Goal: Task Accomplishment & Management: Use online tool/utility

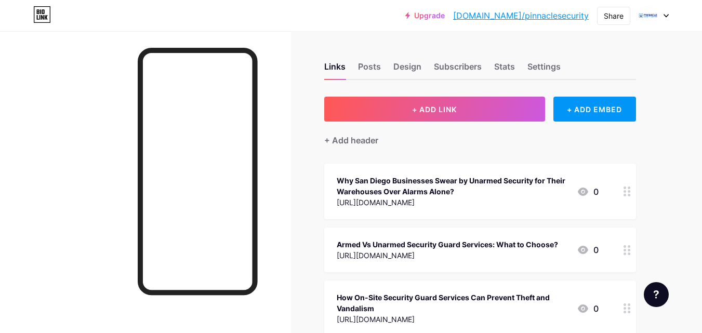
click at [415, 122] on div "+ Add header" at bounding box center [480, 134] width 312 height 25
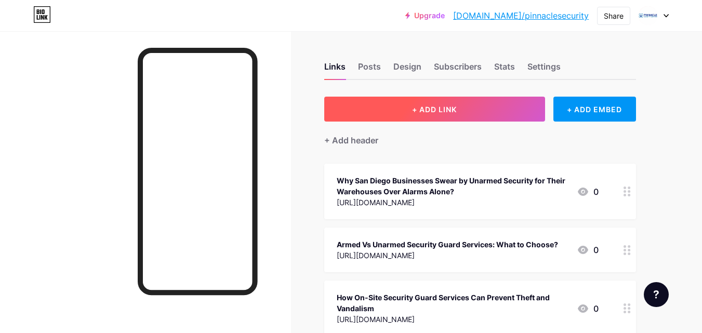
click at [421, 115] on button "+ ADD LINK" at bounding box center [434, 109] width 221 height 25
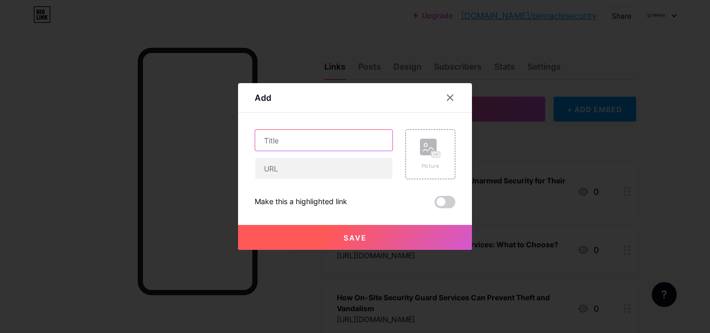
click at [297, 147] on input "text" at bounding box center [323, 140] width 137 height 21
click at [349, 132] on input "text" at bounding box center [323, 140] width 137 height 21
paste input "[URL][DOMAIN_NAME]"
type input "[URL][DOMAIN_NAME]"
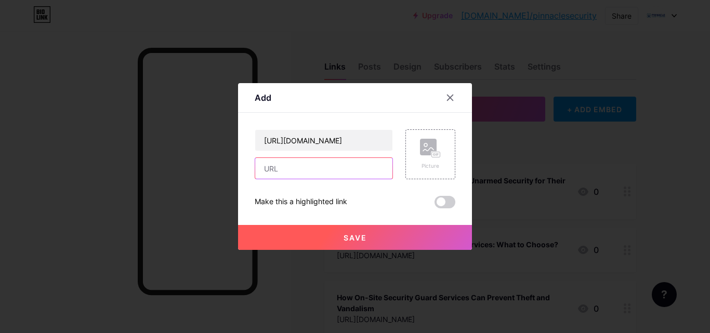
click at [305, 176] on input "text" at bounding box center [323, 168] width 137 height 21
click at [303, 171] on input "text" at bounding box center [323, 168] width 137 height 21
paste input "5 Surprising Ways On-Site Security Guards Improve Your Bottom Line"
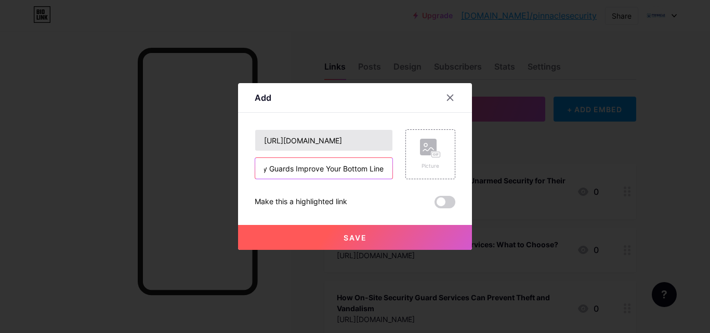
type input "5 Surprising Ways On-Site Security Guards Improve Your Bottom Line"
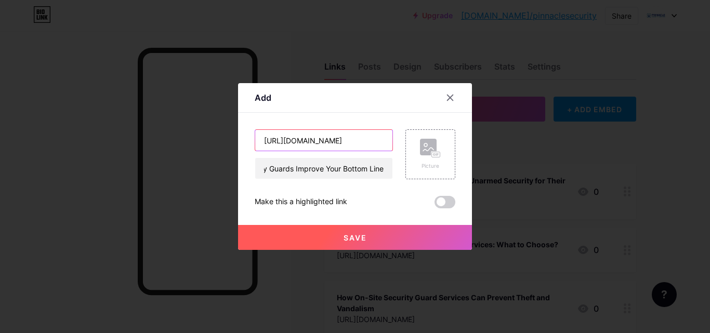
scroll to position [0, 0]
click at [352, 140] on input "[URL][DOMAIN_NAME]" at bounding box center [323, 140] width 137 height 21
paste input "5 Surprising Ways On-Site Security Guards Improve Your Bottom L"
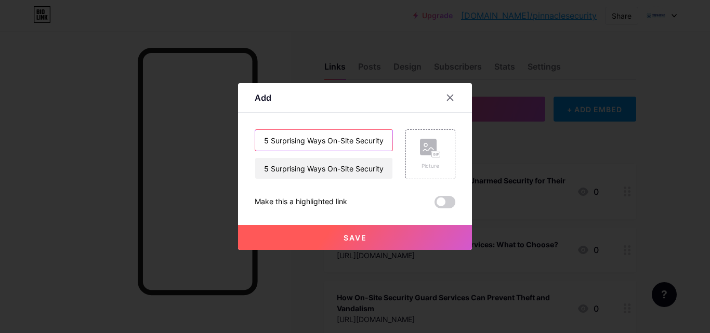
scroll to position [0, 118]
type input "5 Surprising Ways On-Site Security Guards Improve Your Bottom Line"
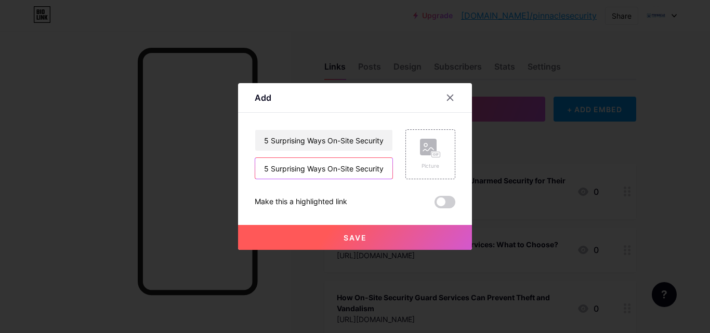
click at [320, 169] on input "5 Surprising Ways On-Site Security Guards Improve Your Bottom Line" at bounding box center [323, 168] width 137 height 21
paste input "[URL][DOMAIN_NAME]"
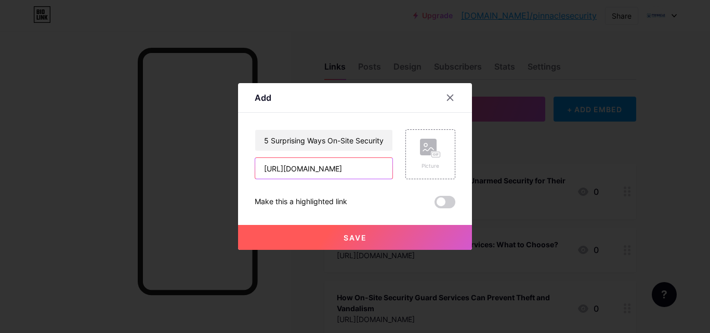
type input "[URL][DOMAIN_NAME]"
click at [352, 232] on button "Save" at bounding box center [355, 237] width 234 height 25
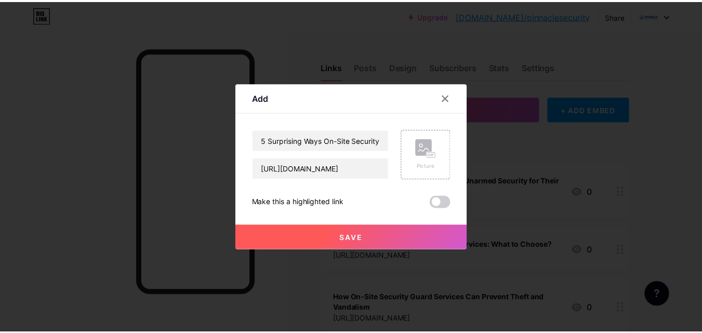
scroll to position [0, 0]
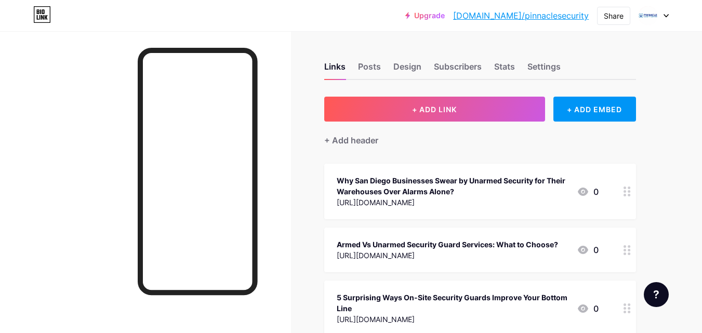
click at [525, 15] on link "[DOMAIN_NAME]/pinnaclesecurity" at bounding box center [521, 15] width 136 height 12
